Goal: Task Accomplishment & Management: Complete application form

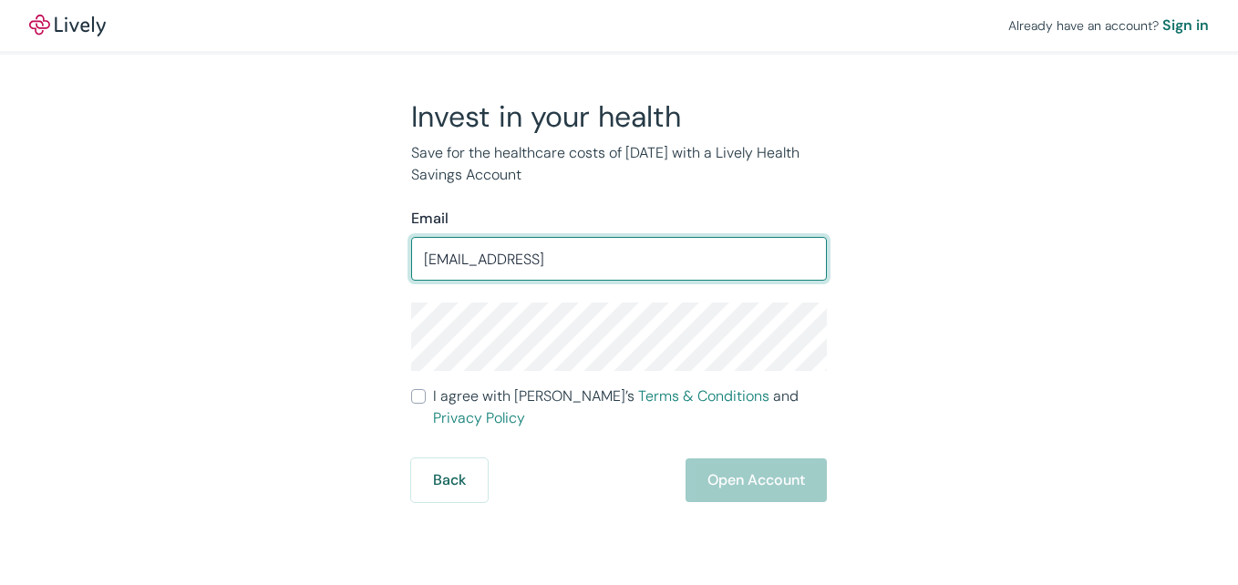
type input "[EMAIL_ADDRESS][DOMAIN_NAME]"
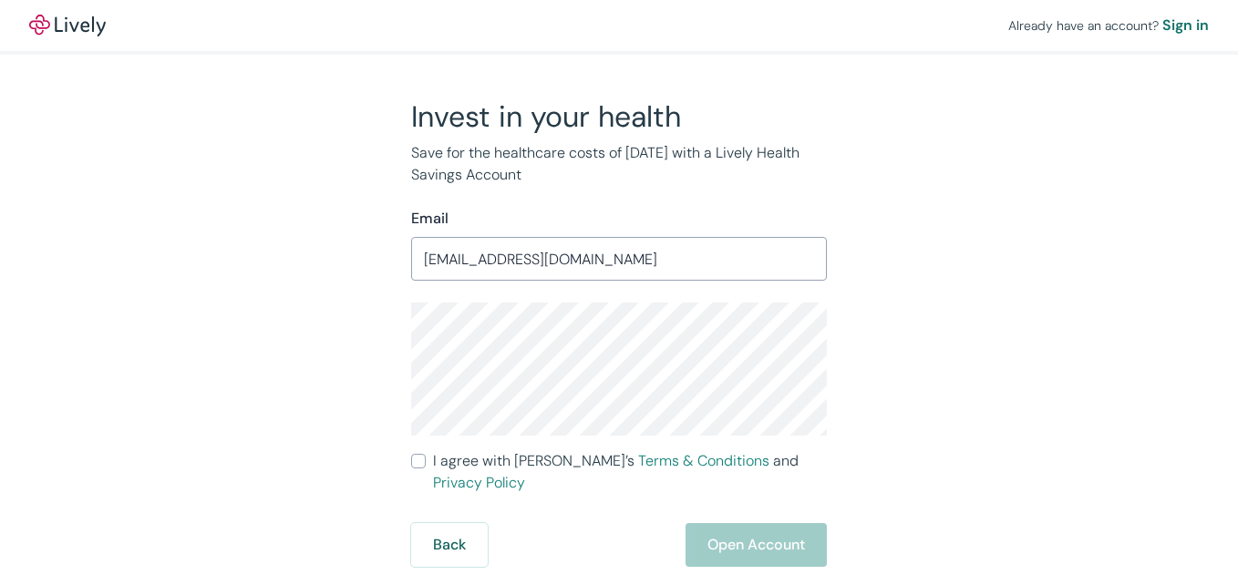
click at [10, 268] on div "Already have an account? Sign in Invest in your health Save for the healthcare …" at bounding box center [619, 283] width 1238 height 567
click at [422, 461] on input "I agree with Lively’s Terms & Conditions and Privacy Policy" at bounding box center [418, 461] width 15 height 15
checkbox input "true"
click at [733, 523] on button "Open Account" at bounding box center [756, 545] width 141 height 44
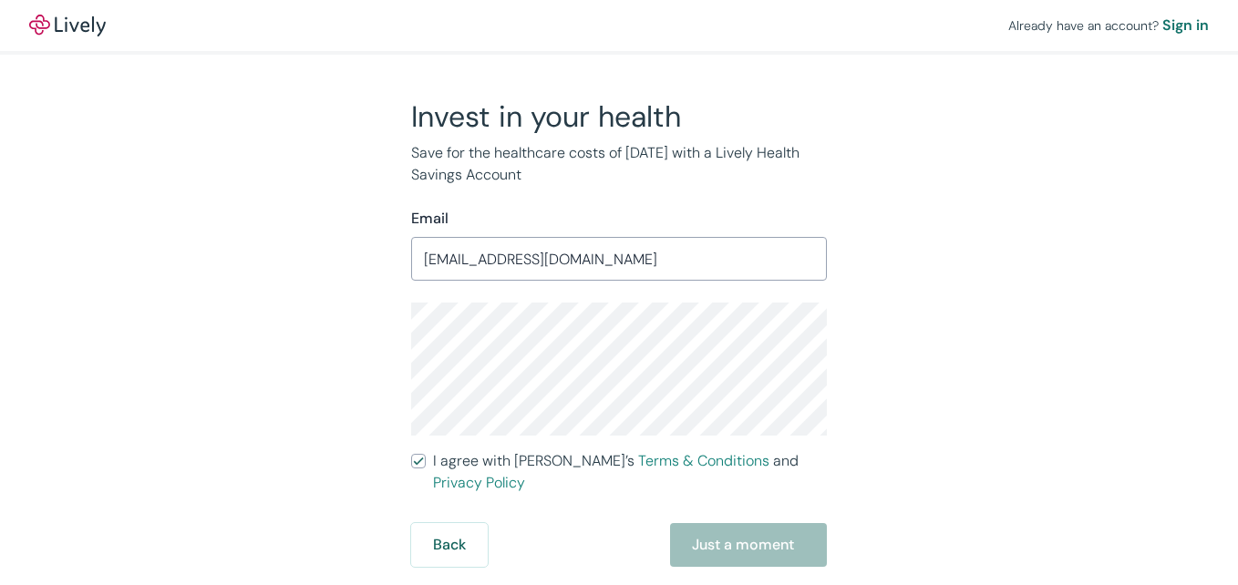
click at [733, 523] on div "Back Just a moment" at bounding box center [619, 545] width 416 height 44
